Goal: Task Accomplishment & Management: Use online tool/utility

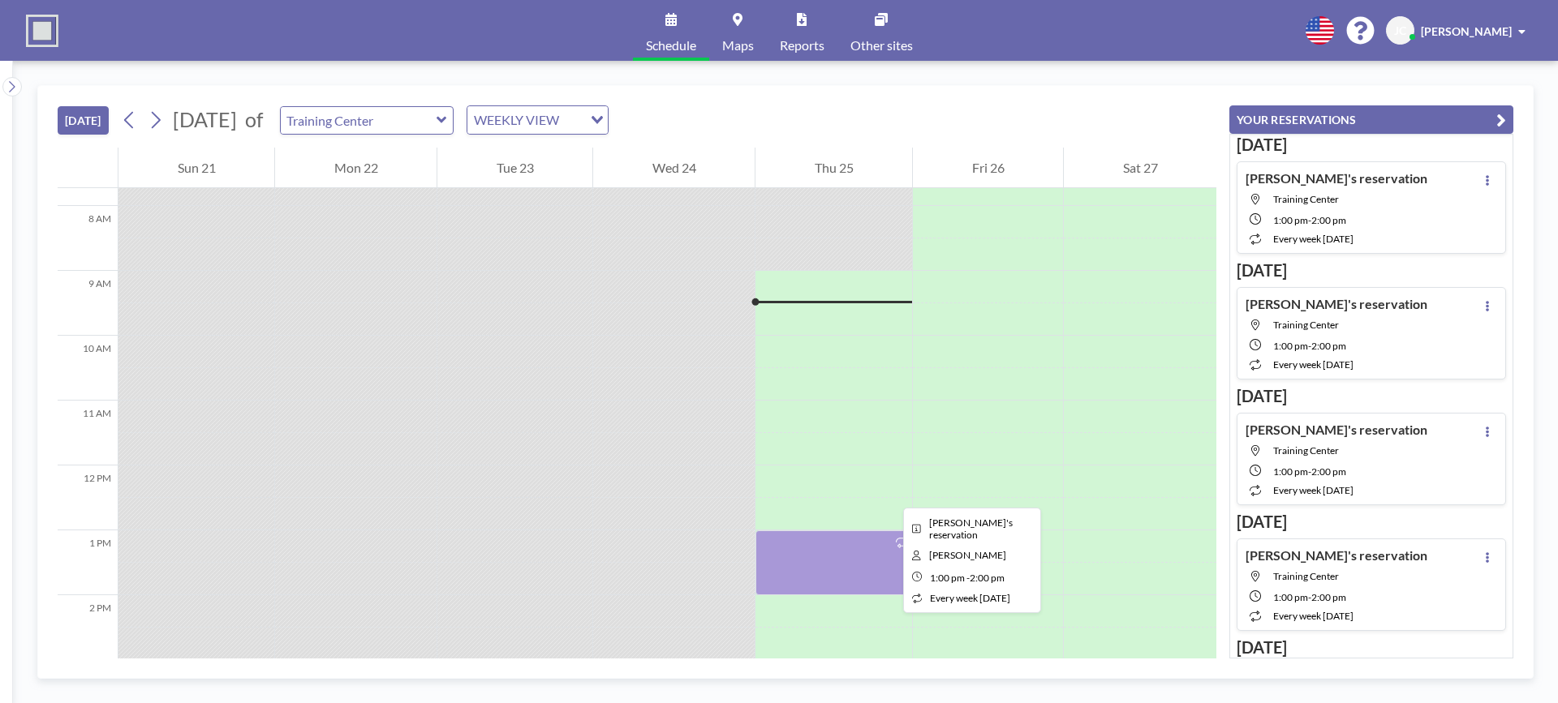
scroll to position [471, 0]
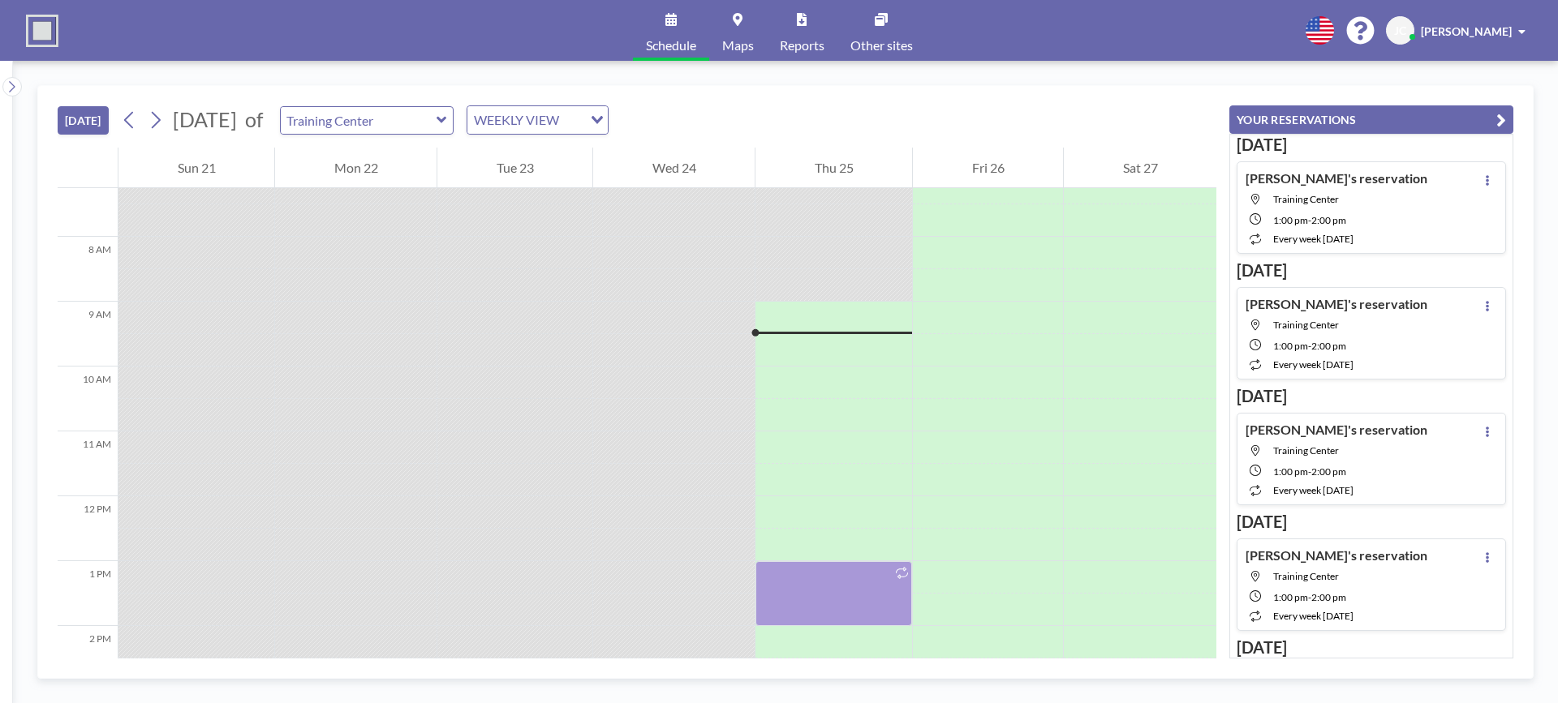
click at [780, 331] on div at bounding box center [833, 318] width 157 height 32
click at [1403, 187] on div "[PERSON_NAME]'s reservation Training Center 1:00 PM - 2:00 PM every week [DATE]" at bounding box center [1370, 207] width 269 height 92
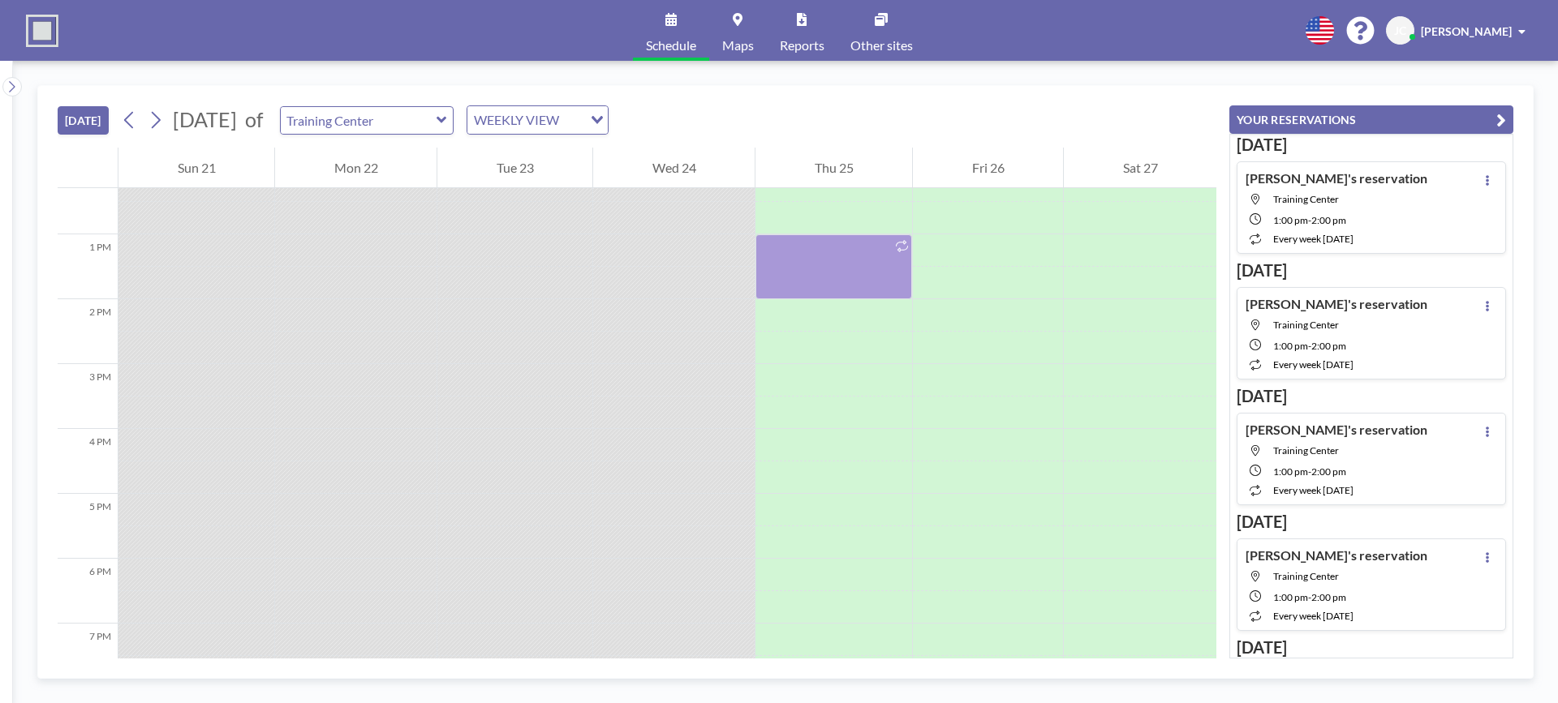
scroll to position [811, 0]
click at [1484, 185] on icon at bounding box center [1487, 180] width 6 height 11
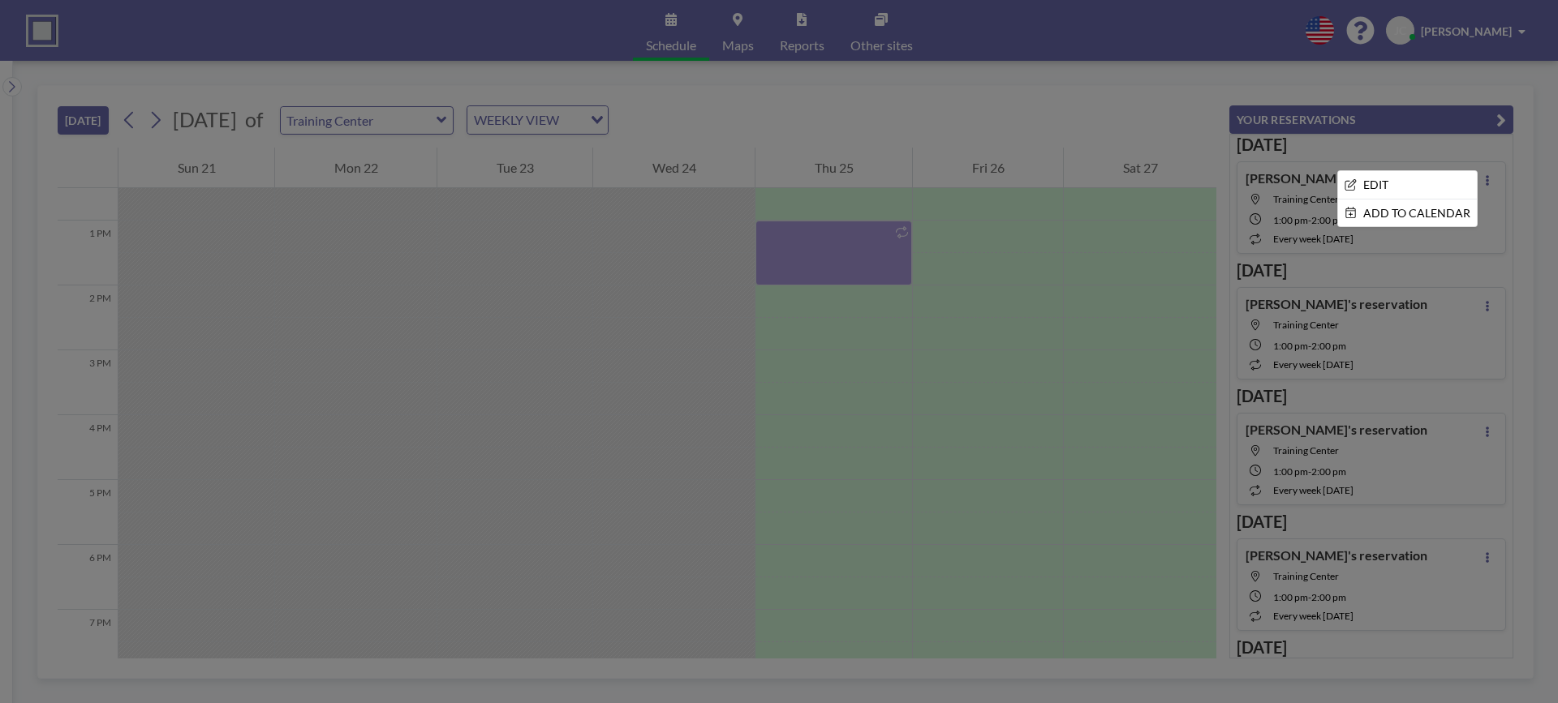
click at [1469, 233] on div at bounding box center [779, 351] width 1558 height 703
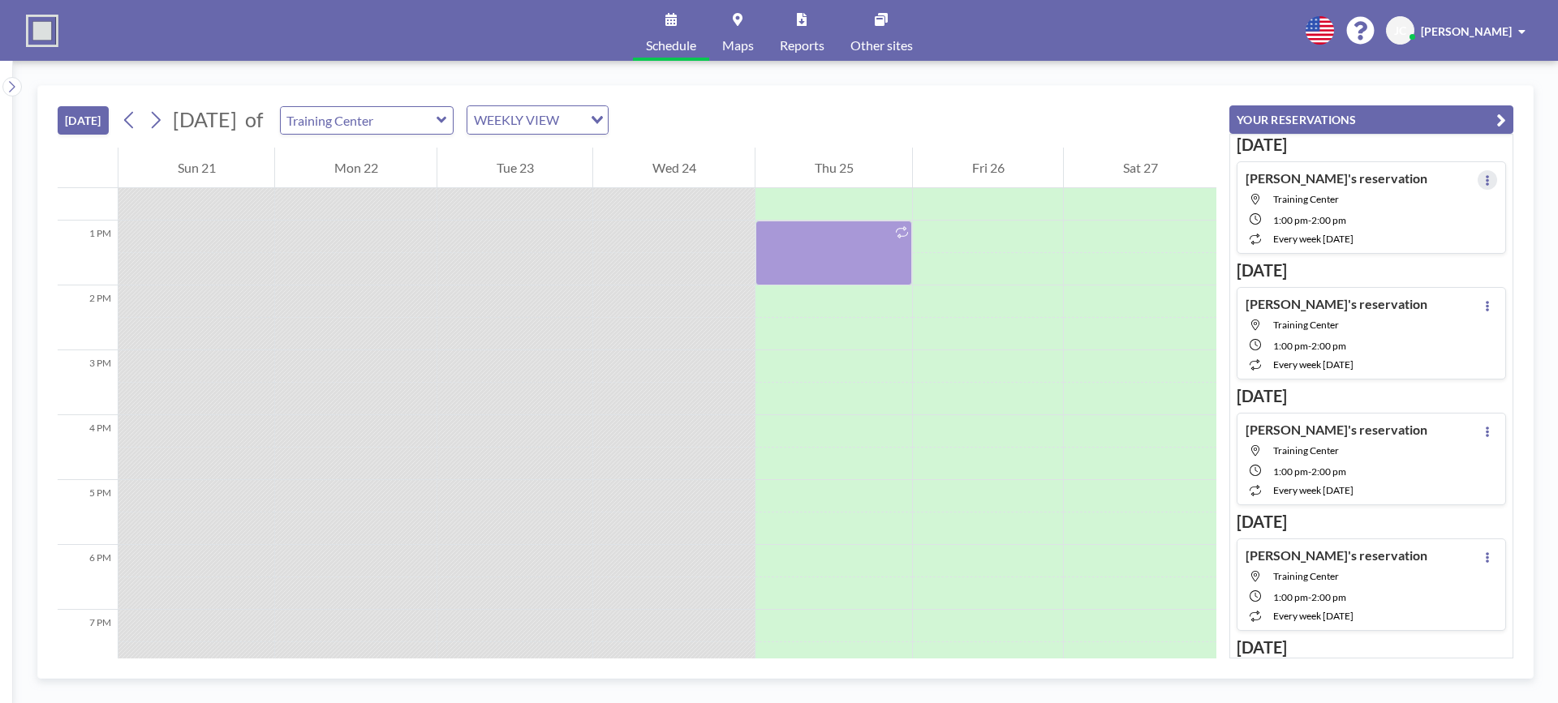
click at [1485, 178] on icon at bounding box center [1486, 180] width 3 height 11
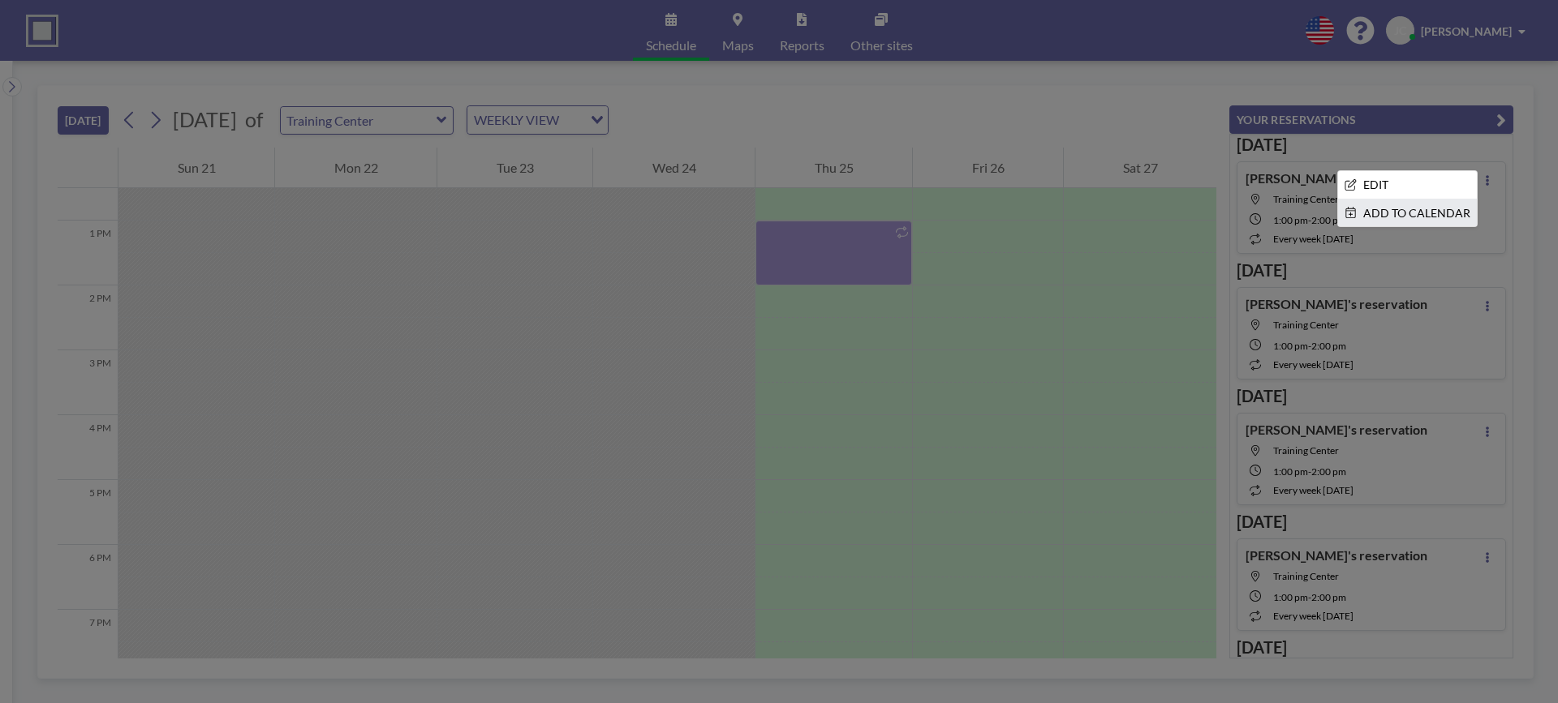
click at [1408, 212] on li "ADD TO CALENDAR" at bounding box center [1407, 214] width 139 height 28
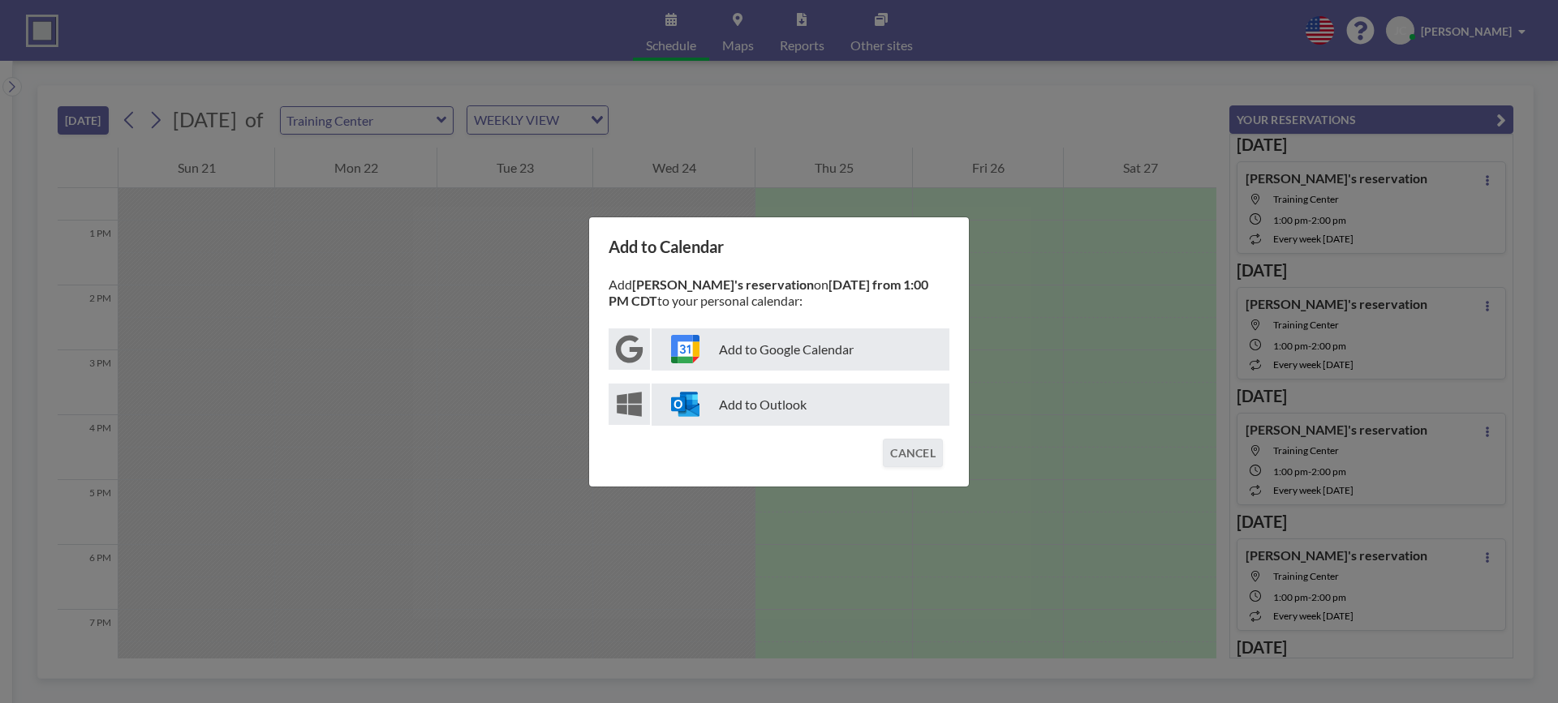
click at [653, 410] on p "Add to Outlook" at bounding box center [800, 405] width 298 height 42
click at [627, 412] on icon at bounding box center [628, 404] width 41 height 41
click at [1070, 367] on div "Add to Calendar Add [PERSON_NAME]'s reservation on [DATE] from 1:00 PM CDT to y…" at bounding box center [779, 351] width 1558 height 703
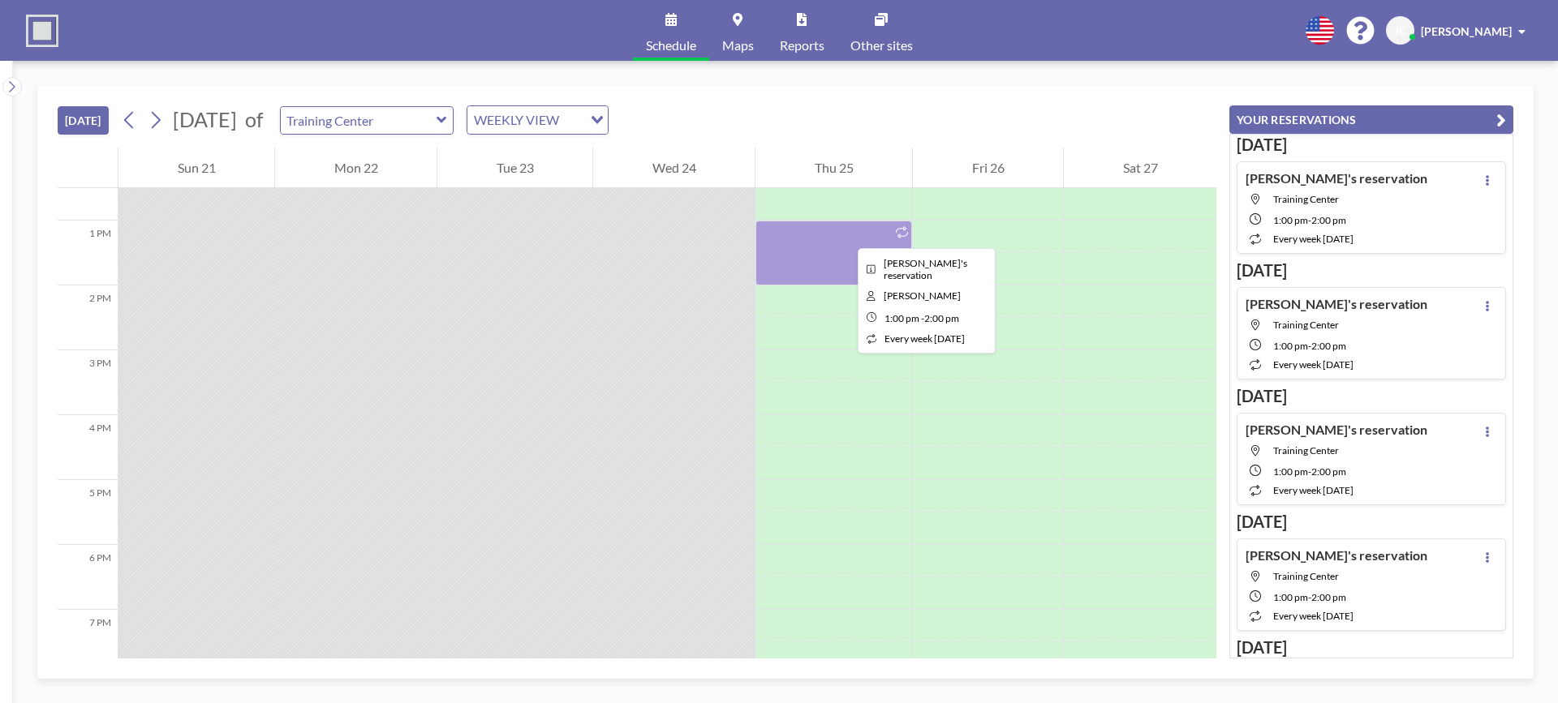
drag, startPoint x: 844, startPoint y: 234, endPoint x: 828, endPoint y: 262, distance: 32.7
click at [828, 262] on div at bounding box center [833, 253] width 157 height 65
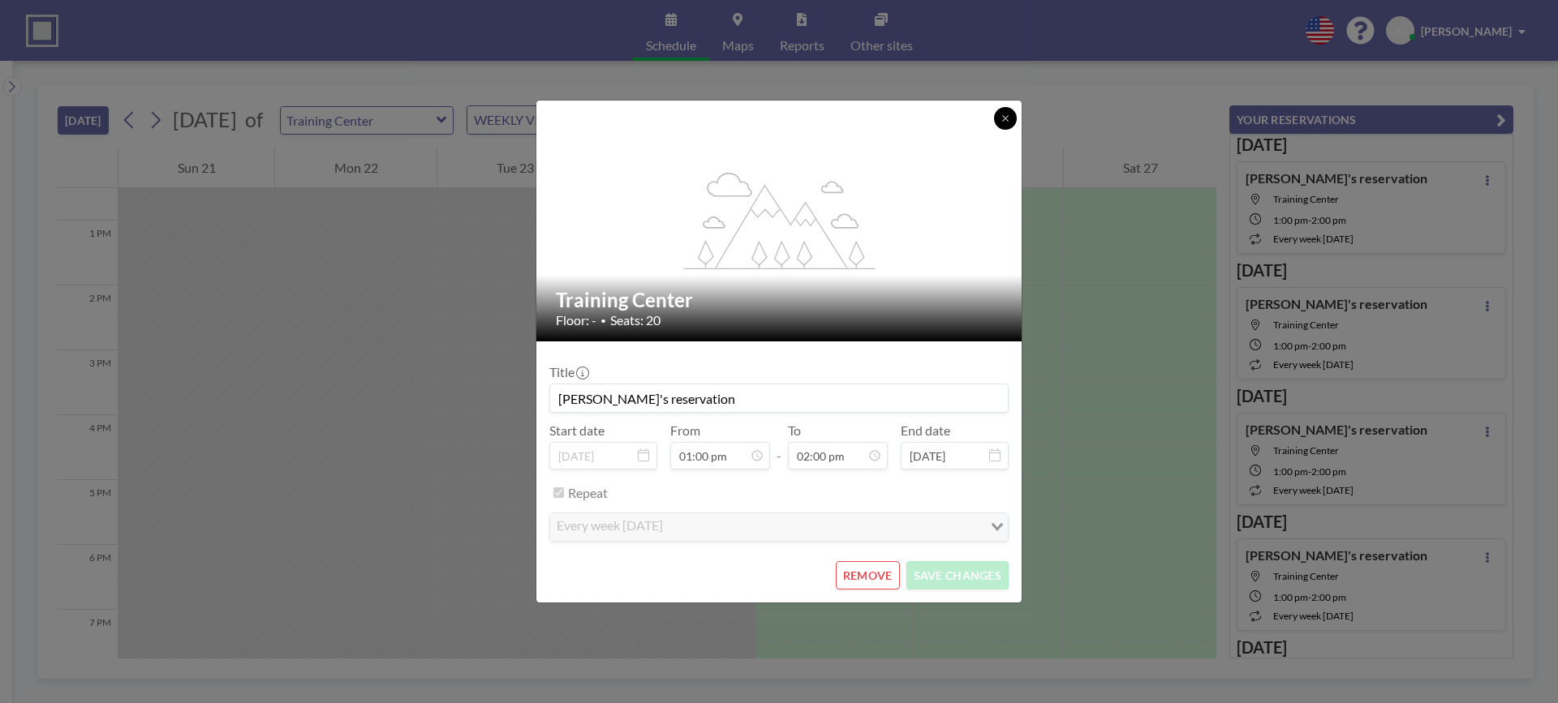
click at [1003, 118] on icon at bounding box center [1005, 119] width 10 height 10
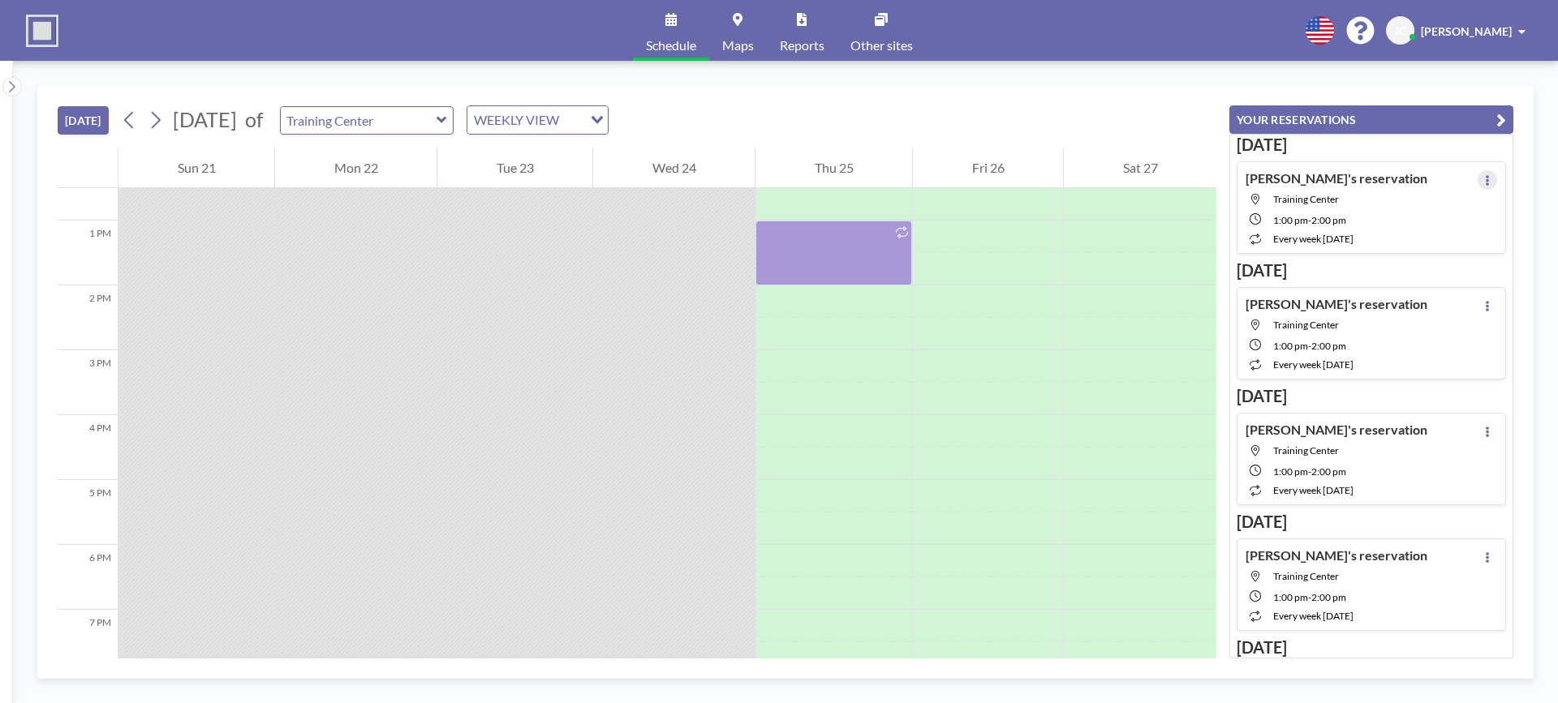
click at [1484, 182] on button at bounding box center [1486, 179] width 19 height 19
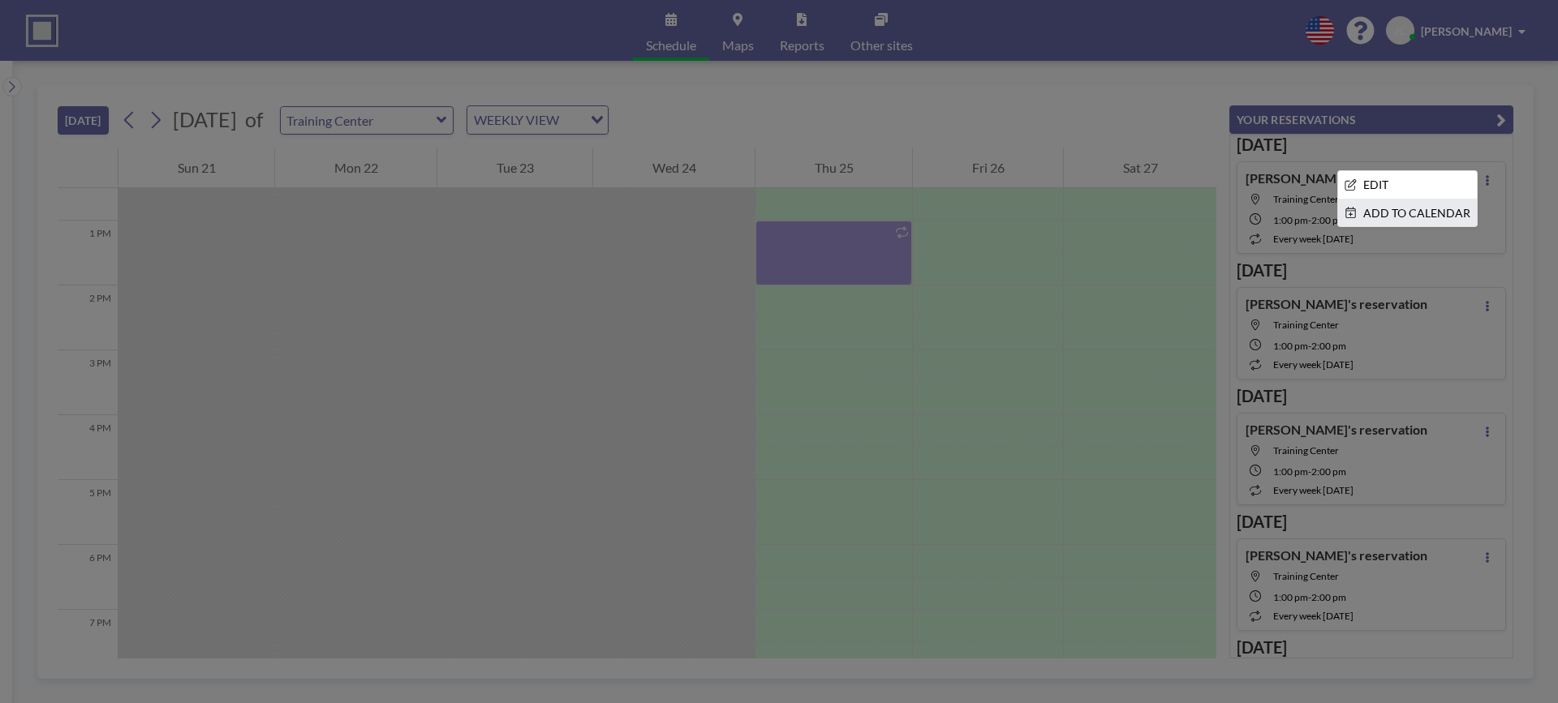
click at [1391, 205] on li "ADD TO CALENDAR" at bounding box center [1407, 214] width 139 height 28
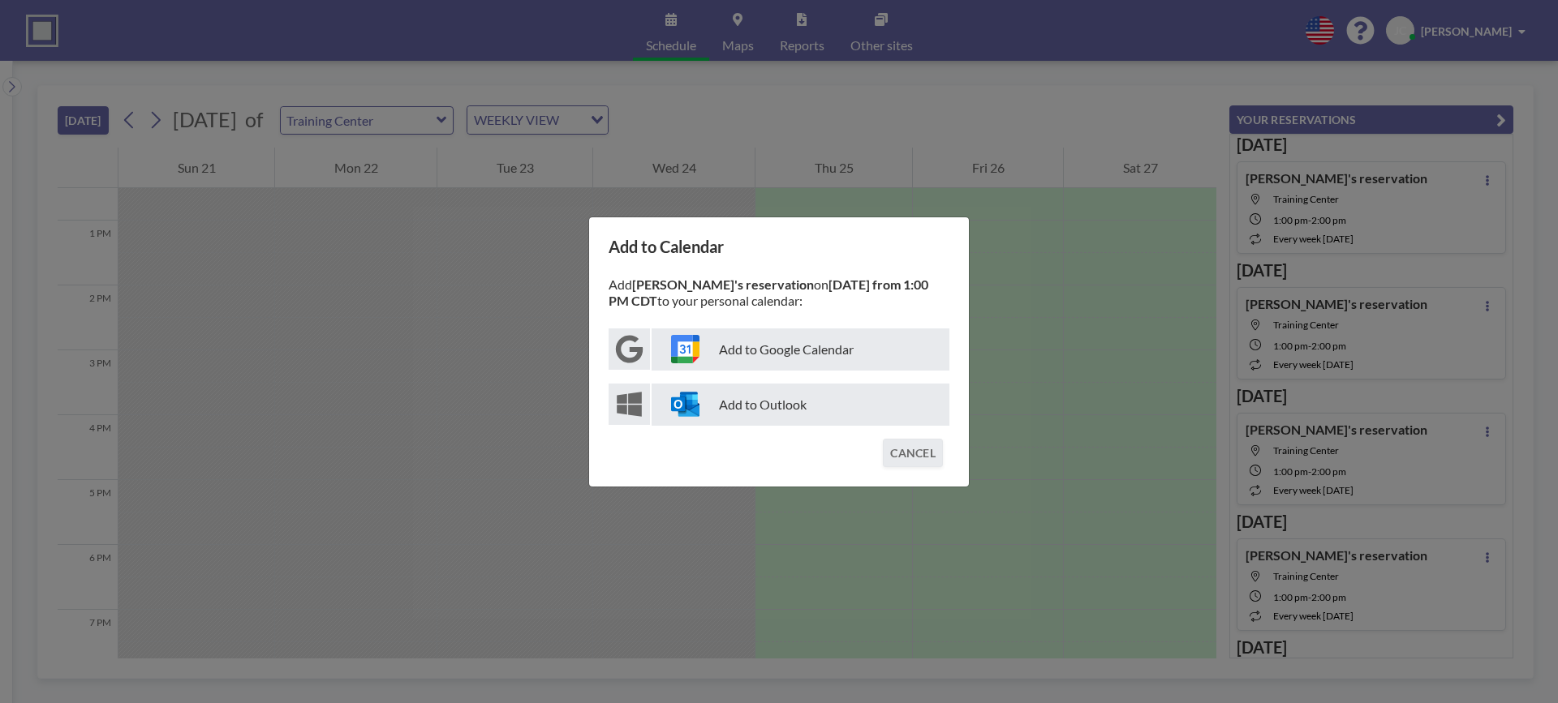
click at [622, 406] on icon at bounding box center [629, 404] width 25 height 25
click at [686, 393] on img at bounding box center [685, 404] width 28 height 28
